Goal: Transaction & Acquisition: Purchase product/service

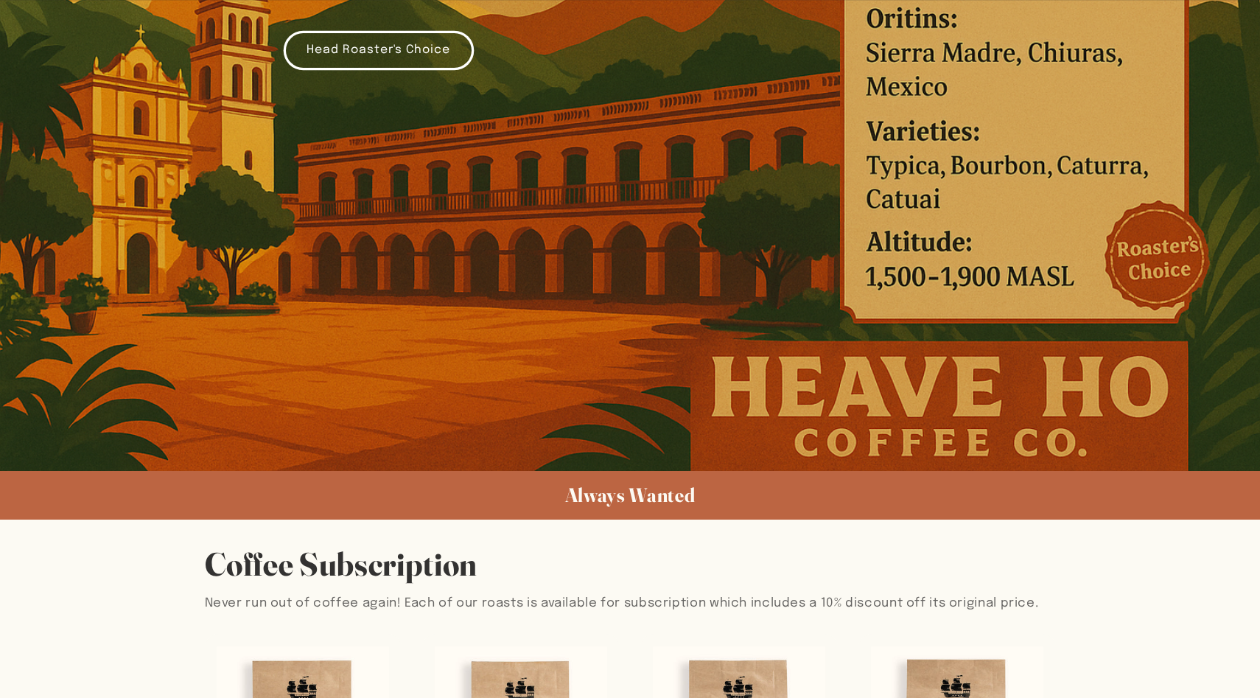
scroll to position [444, 0]
click at [393, 43] on link "Head Roaster's Choice" at bounding box center [379, 49] width 190 height 39
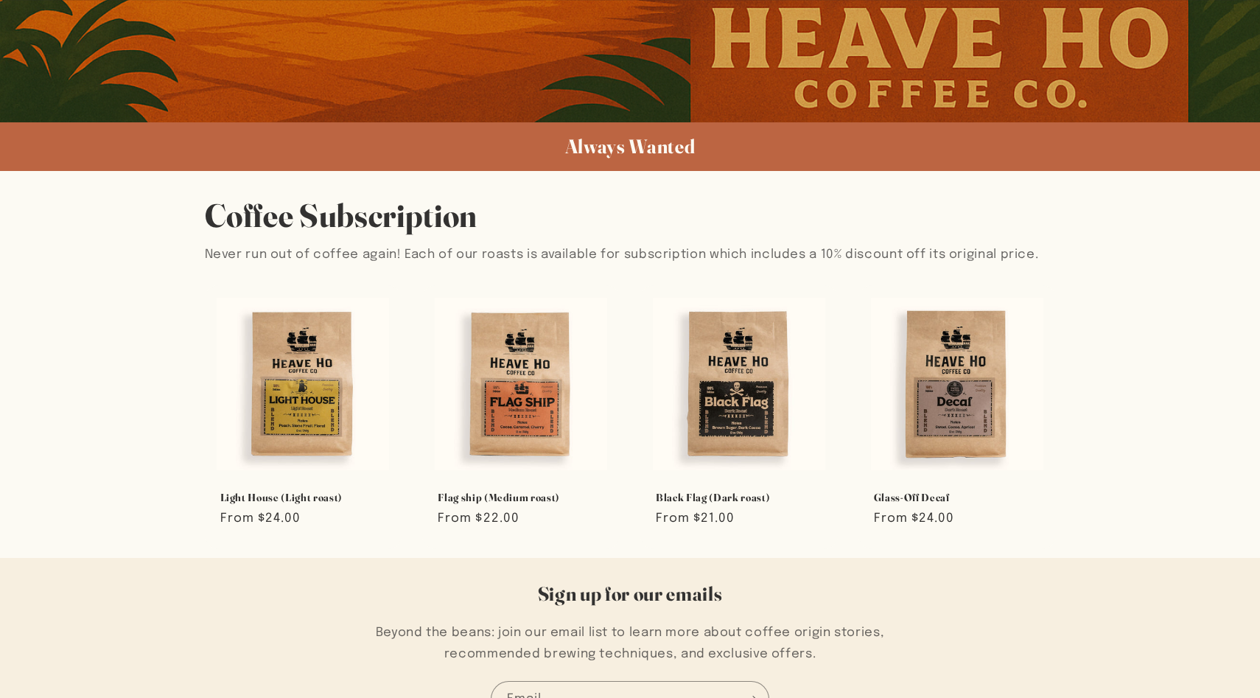
scroll to position [798, 0]
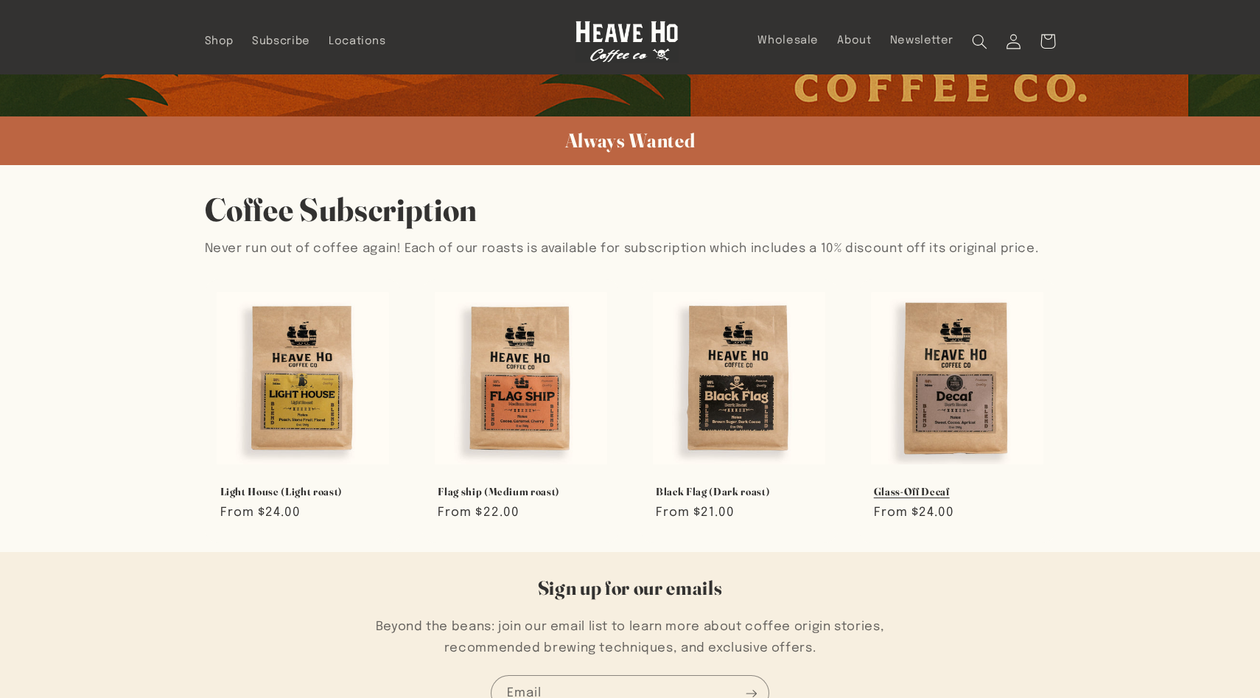
click at [946, 485] on link "Glass-Off Decaf" at bounding box center [957, 491] width 166 height 13
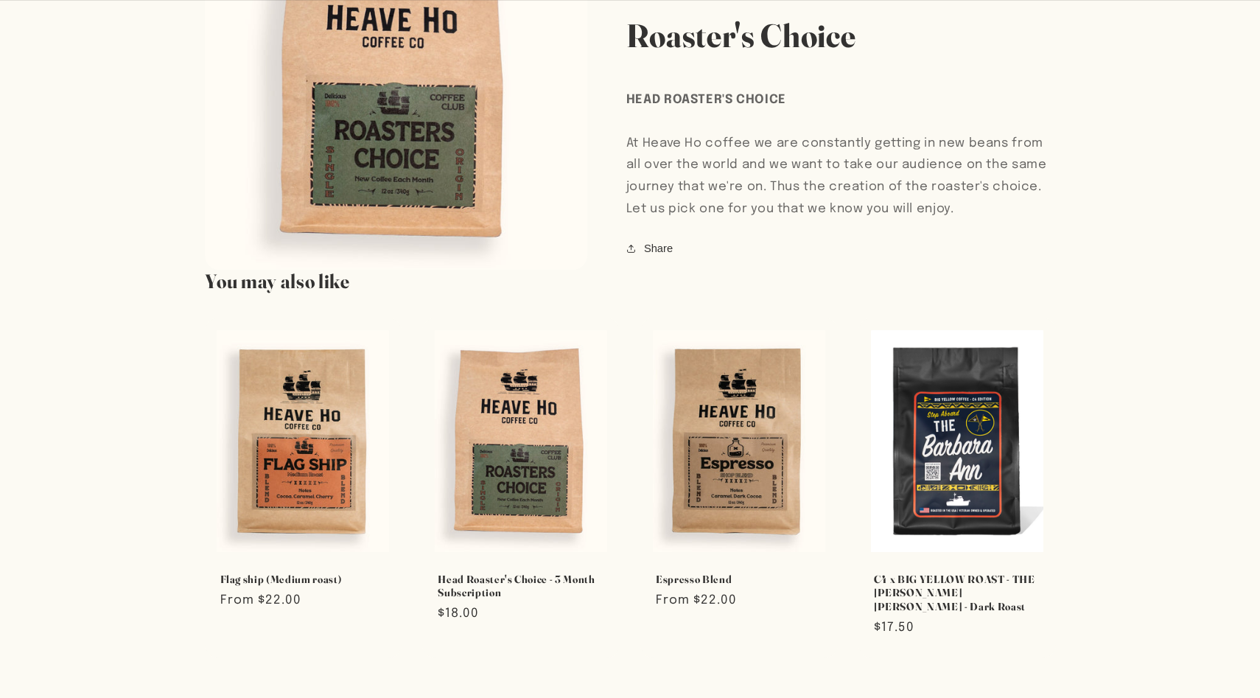
scroll to position [899, 0]
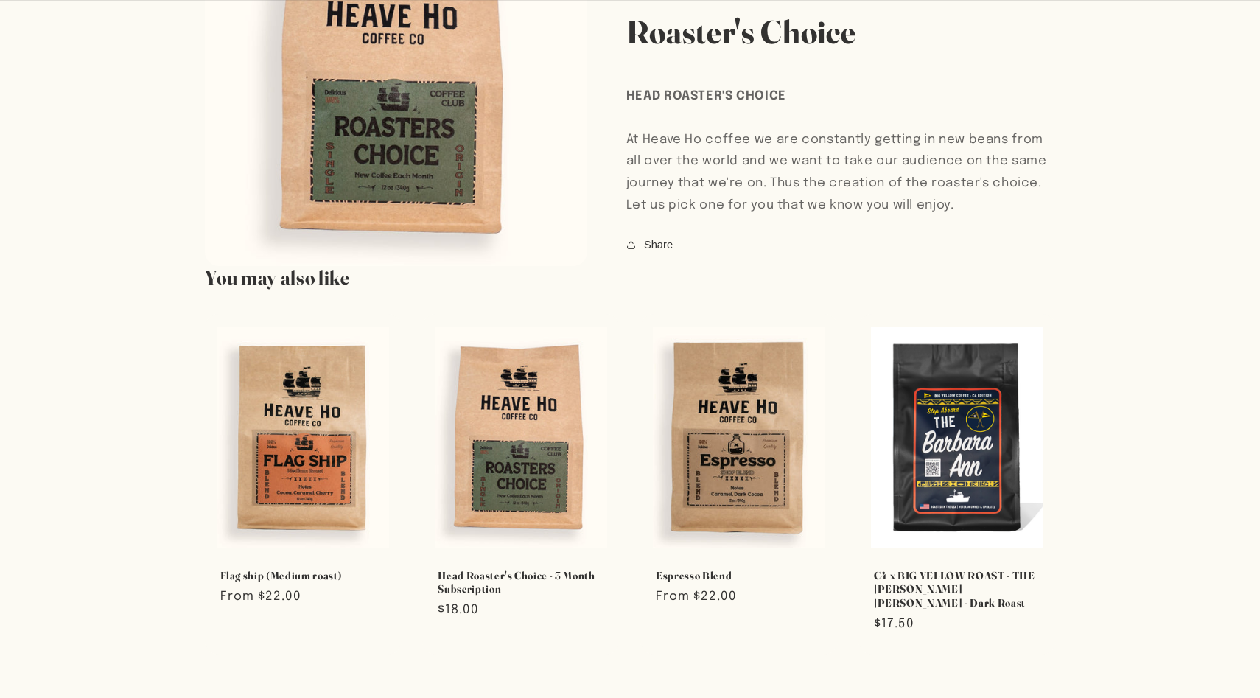
click at [736, 569] on link "Espresso Blend" at bounding box center [739, 575] width 166 height 13
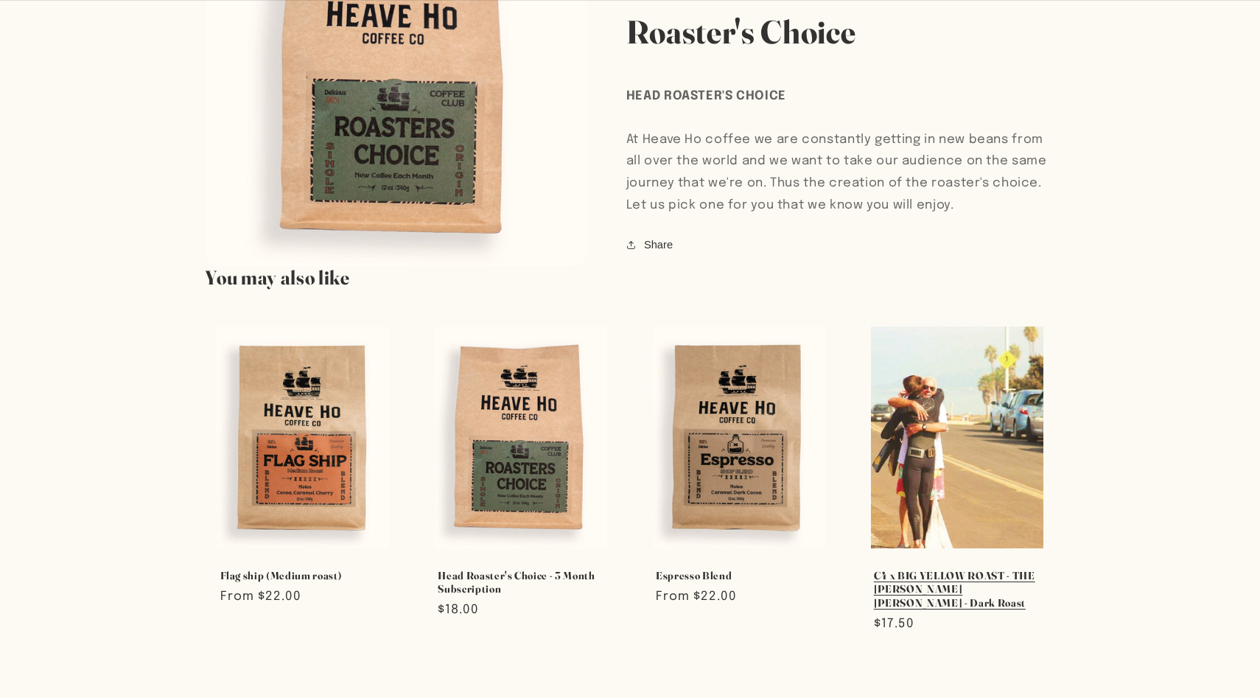
click at [933, 569] on link "C4 x BIG YELLOW ROAST - THE BARBARA ANN - Dark Roast" at bounding box center [957, 589] width 166 height 41
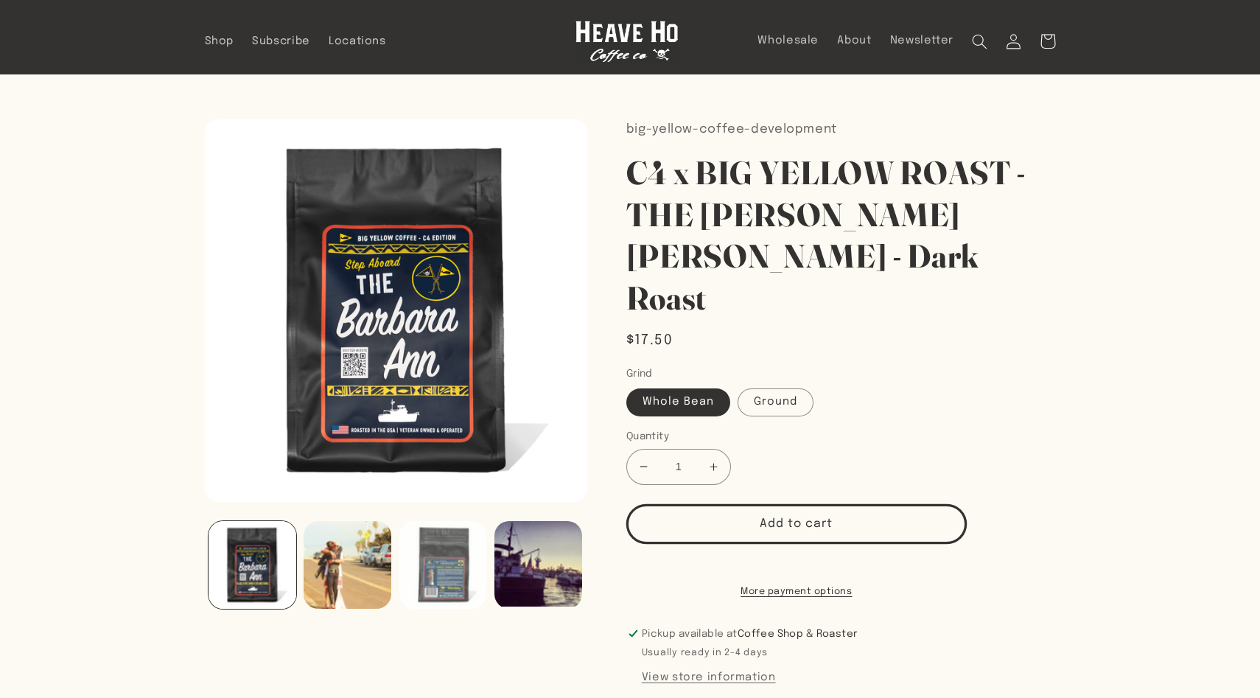
click at [440, 577] on button "Load image 3 in gallery view" at bounding box center [443, 565] width 88 height 88
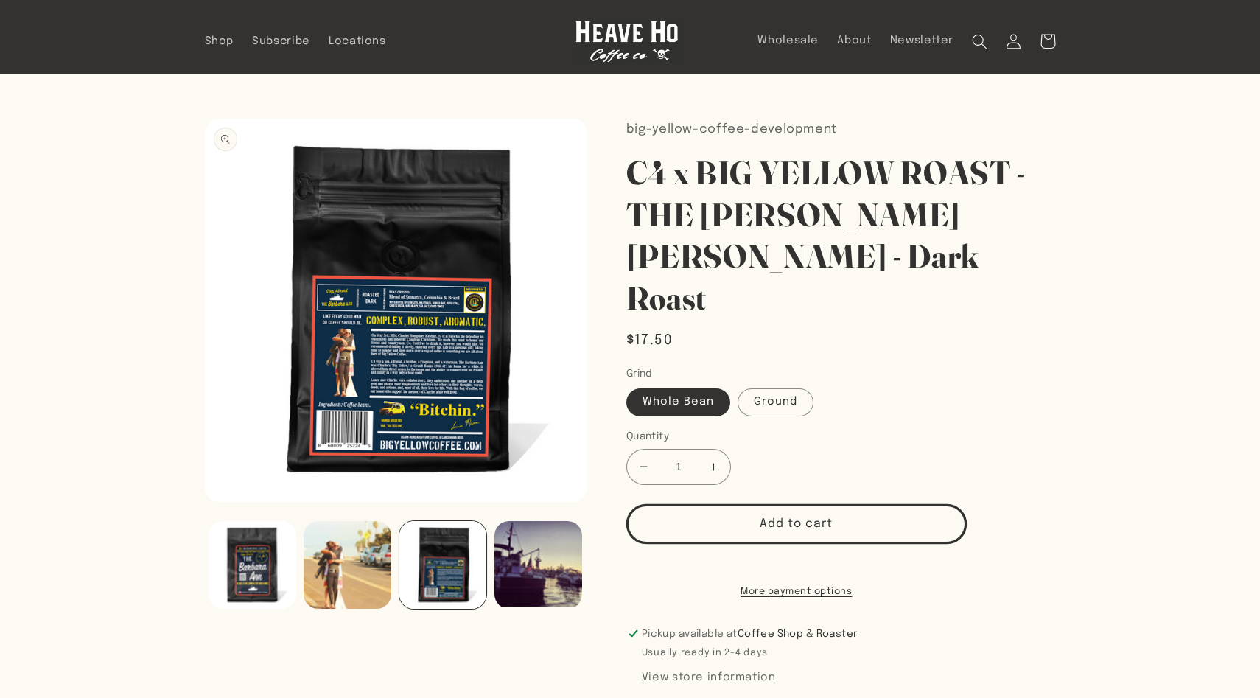
click at [205, 502] on button "Open media 3 in modal" at bounding box center [205, 502] width 0 height 0
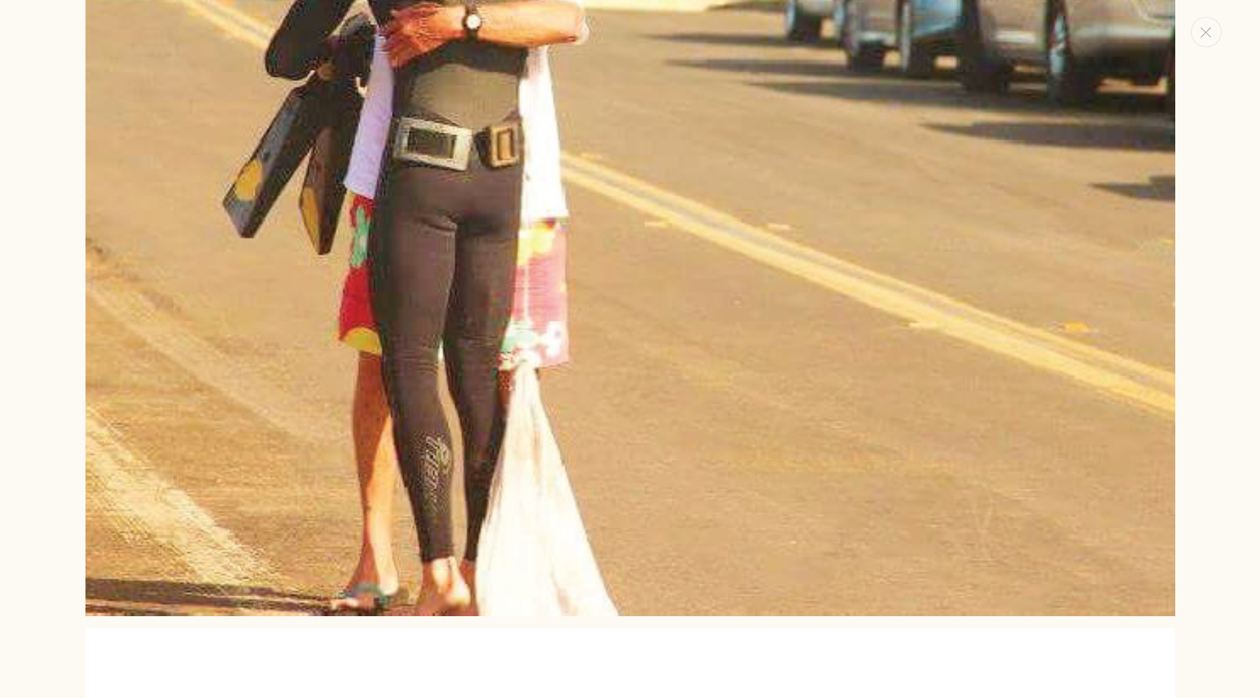
scroll to position [1553, 0]
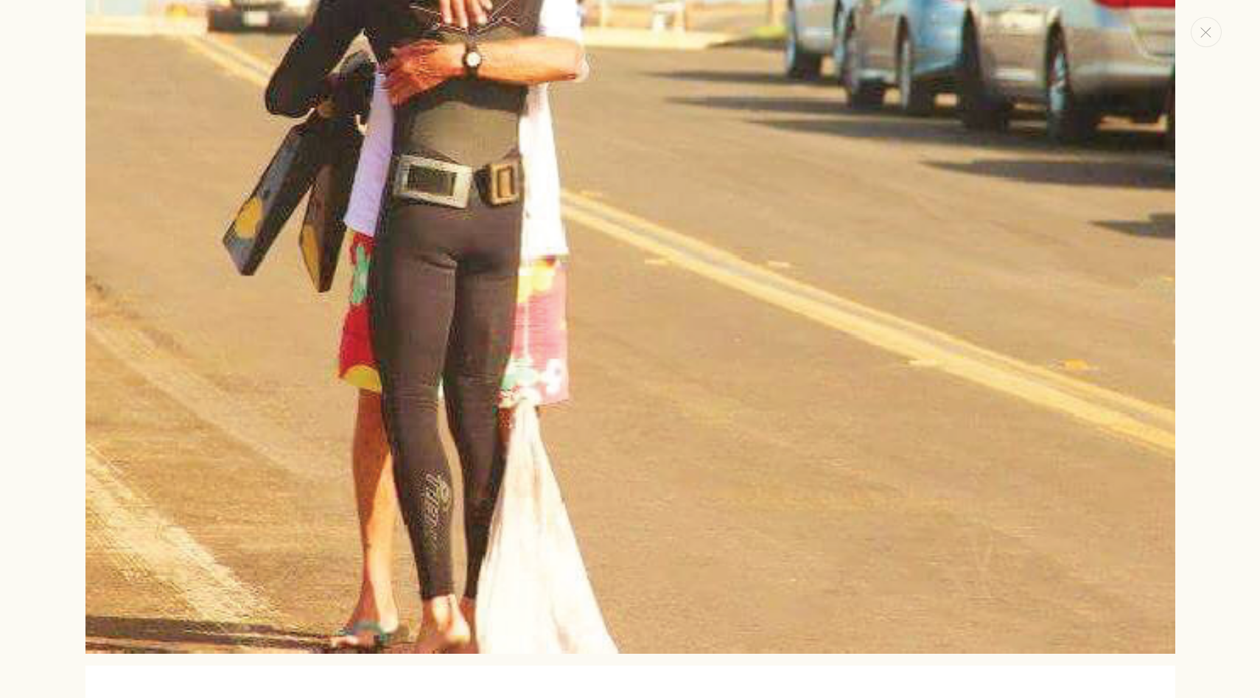
click at [353, 447] on img "Media gallery" at bounding box center [630, 109] width 1090 height 1090
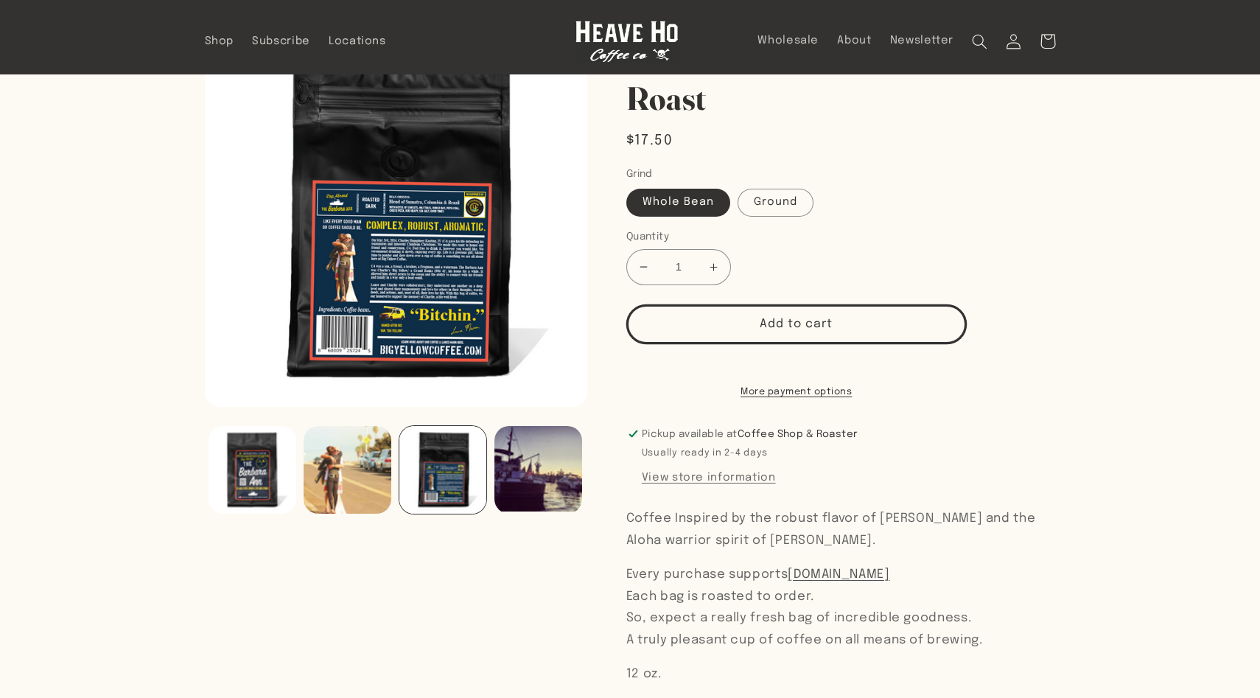
scroll to position [0, 0]
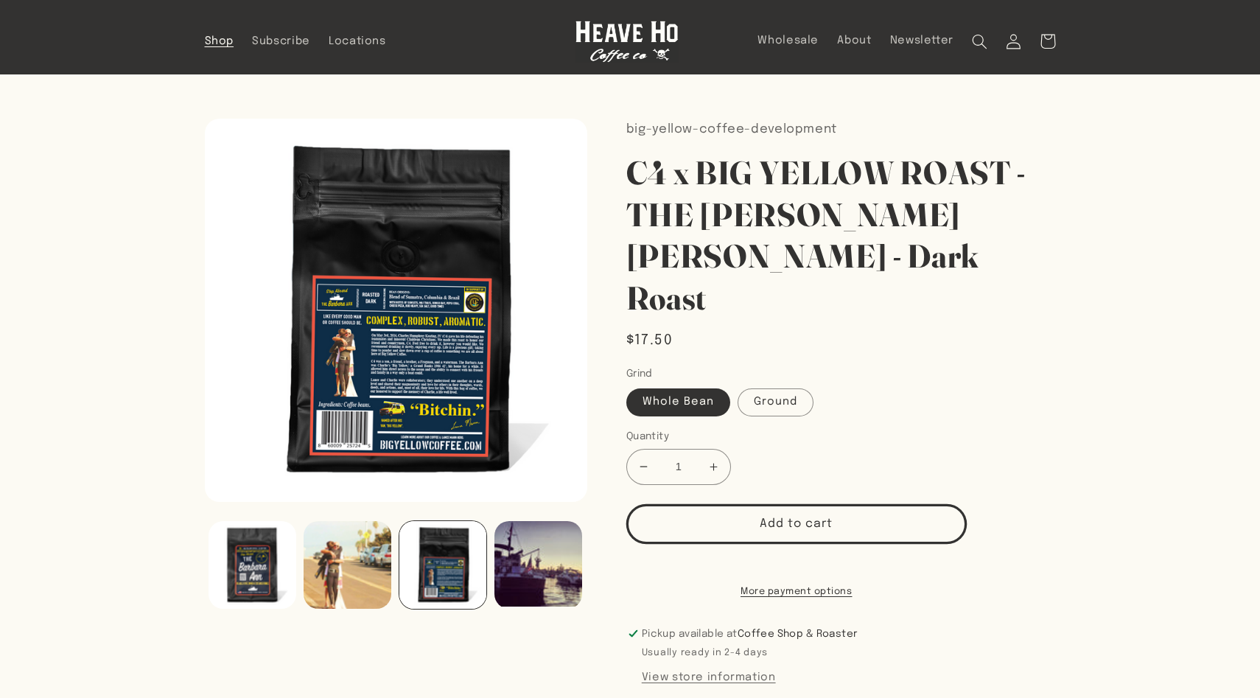
click at [236, 41] on link "Shop" at bounding box center [219, 41] width 48 height 32
